Goal: Navigation & Orientation: Understand site structure

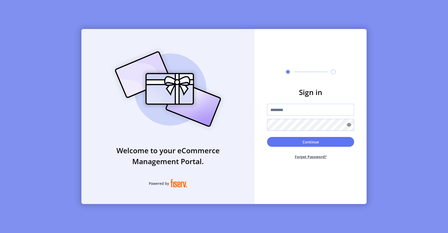
click at [280, 110] on input "text" at bounding box center [310, 110] width 87 height 12
type input "**********"
click at [299, 147] on button "Continue" at bounding box center [310, 142] width 87 height 10
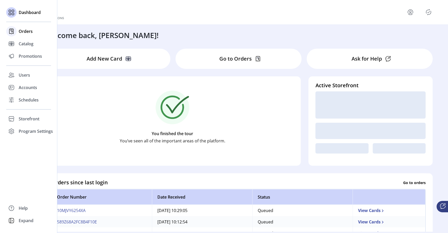
click at [24, 34] on span "Orders" at bounding box center [26, 31] width 14 height 6
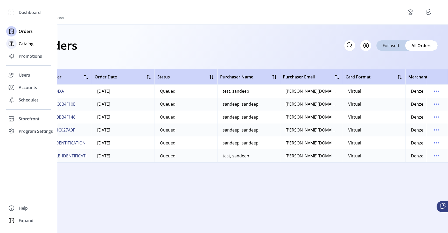
click at [27, 47] on div "Catalog" at bounding box center [28, 44] width 45 height 12
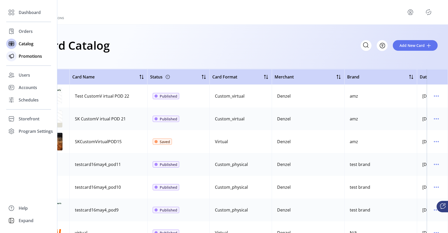
click at [29, 57] on span "Promotions" at bounding box center [30, 56] width 23 height 6
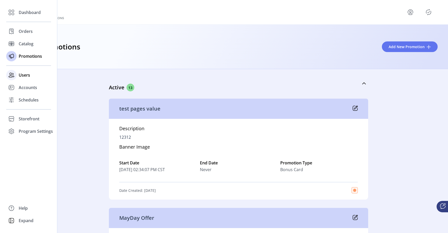
click at [30, 78] on div "Users" at bounding box center [28, 75] width 45 height 12
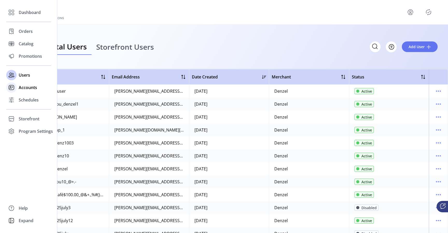
click at [30, 90] on span "Accounts" at bounding box center [28, 88] width 18 height 6
click at [27, 86] on span "Accounts" at bounding box center [28, 88] width 18 height 6
click at [30, 87] on span "Accounts" at bounding box center [28, 88] width 18 height 6
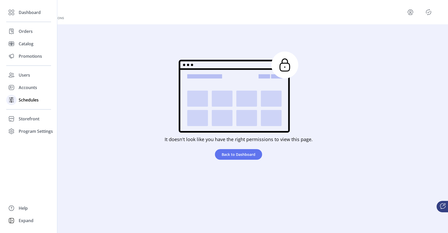
click at [32, 102] on span "Schedules" at bounding box center [29, 100] width 20 height 6
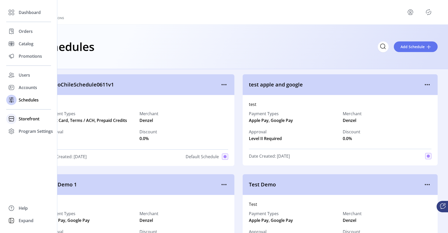
click at [31, 117] on span "Storefront" at bounding box center [29, 119] width 21 height 6
click at [31, 126] on div "Configuration" at bounding box center [28, 129] width 45 height 8
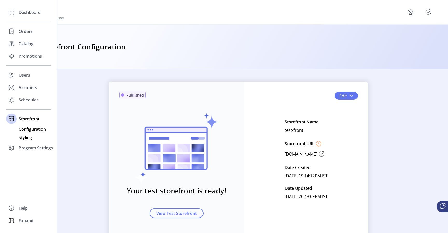
click at [31, 138] on span "Styling" at bounding box center [25, 138] width 13 height 6
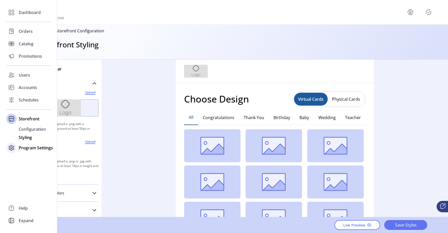
click at [33, 150] on span "Program Settings" at bounding box center [36, 148] width 34 height 6
click at [32, 139] on span "Templates" at bounding box center [29, 142] width 20 height 6
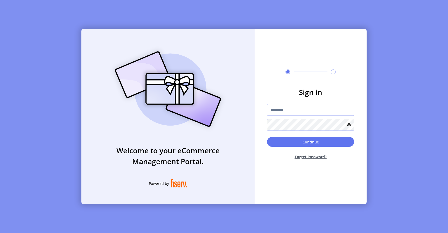
click at [294, 108] on input "text" at bounding box center [310, 110] width 87 height 12
type input "**********"
click at [303, 144] on button "Continue" at bounding box center [310, 142] width 87 height 10
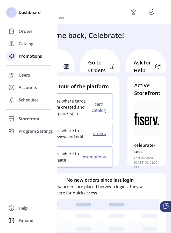
click at [28, 58] on span "Promotions" at bounding box center [30, 56] width 23 height 6
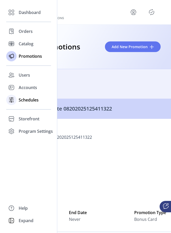
click at [24, 102] on span "Schedules" at bounding box center [29, 100] width 20 height 6
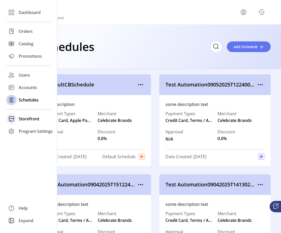
click at [28, 120] on span "Storefront" at bounding box center [29, 119] width 21 height 6
click at [32, 127] on span "Configuration" at bounding box center [32, 129] width 27 height 6
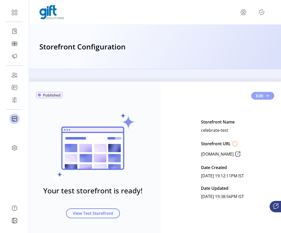
click at [268, 97] on button "Edit" at bounding box center [263, 96] width 23 height 8
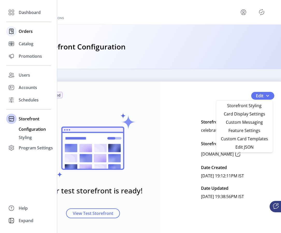
click at [24, 32] on span "Orders" at bounding box center [26, 31] width 14 height 6
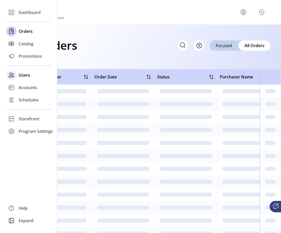
click at [24, 76] on span "Users" at bounding box center [24, 75] width 11 height 6
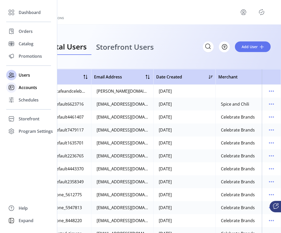
click at [33, 89] on span "Accounts" at bounding box center [28, 88] width 18 height 6
click at [31, 100] on span "Schedules" at bounding box center [29, 100] width 20 height 6
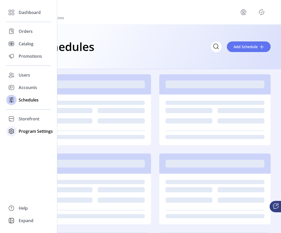
click at [35, 132] on span "Program Settings" at bounding box center [36, 131] width 34 height 6
click at [34, 143] on span "Templates" at bounding box center [29, 142] width 20 height 6
